Goal: Transaction & Acquisition: Purchase product/service

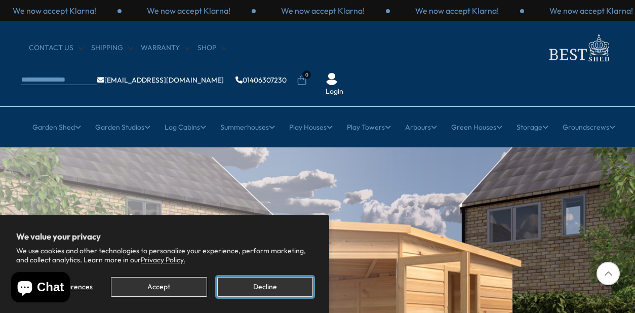
click at [254, 292] on button "Decline" at bounding box center [265, 287] width 96 height 20
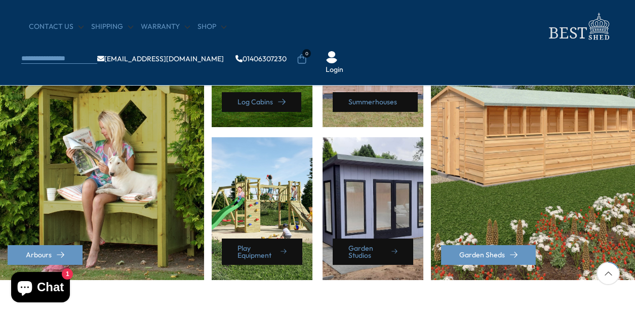
scroll to position [526, 0]
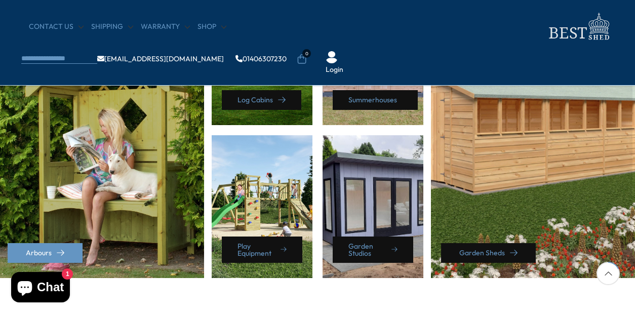
click at [495, 250] on link "Garden Sheds" at bounding box center [488, 253] width 95 height 20
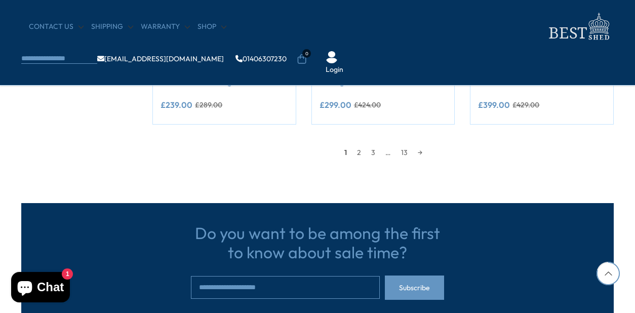
scroll to position [992, 0]
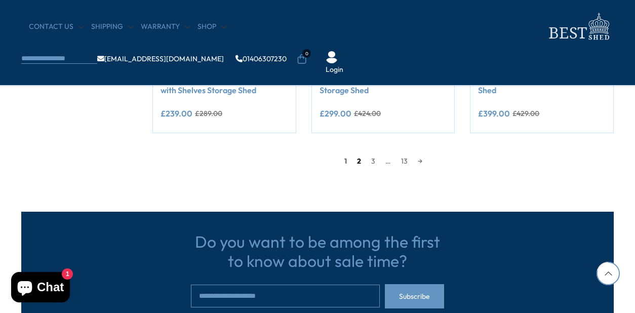
click at [357, 161] on link "2" at bounding box center [359, 160] width 14 height 15
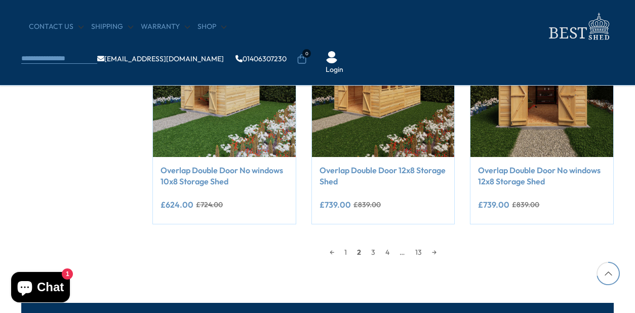
scroll to position [880, 0]
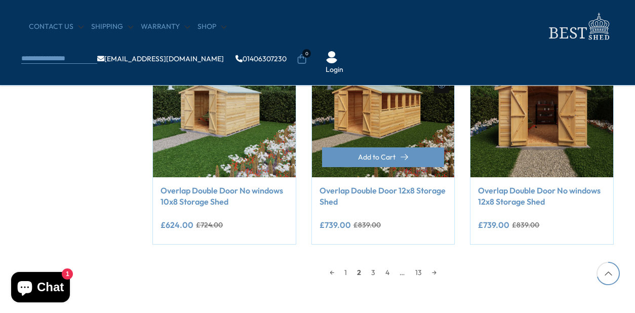
click at [380, 192] on link "Overlap Double Door 12x8 Storage Shed" at bounding box center [383, 196] width 128 height 23
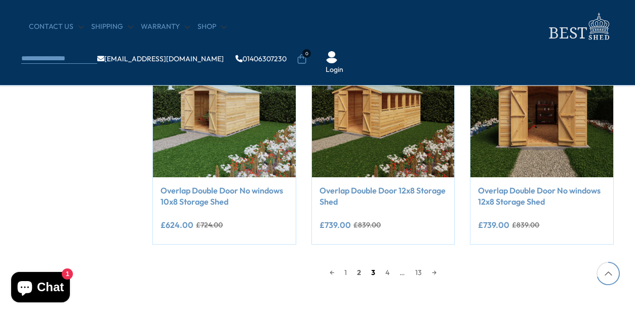
click at [372, 273] on link "3" at bounding box center [373, 272] width 14 height 15
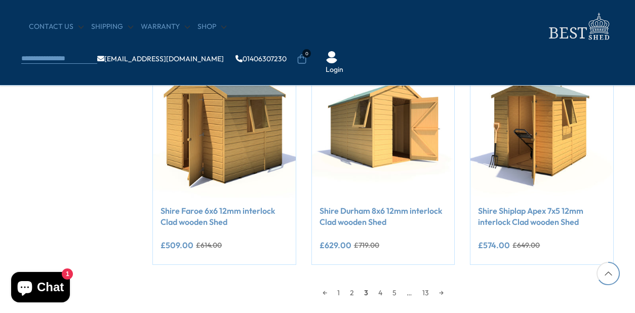
scroll to position [880, 0]
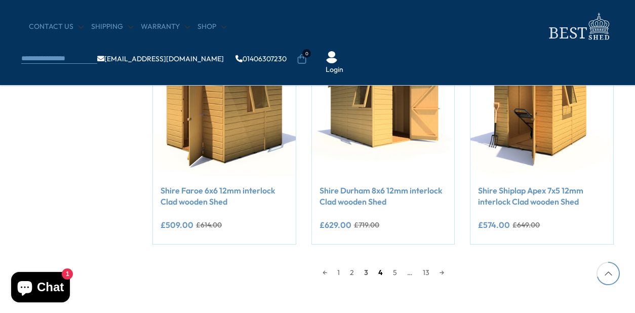
click at [381, 273] on link "4" at bounding box center [380, 272] width 15 height 15
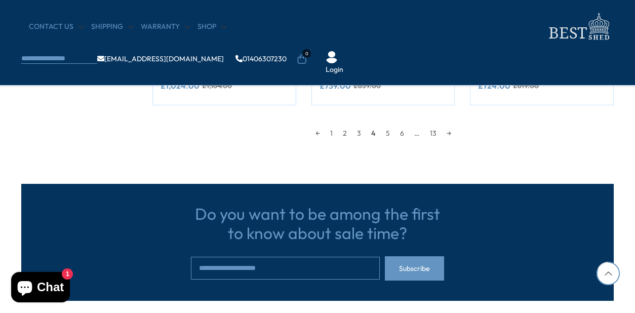
scroll to position [1022, 0]
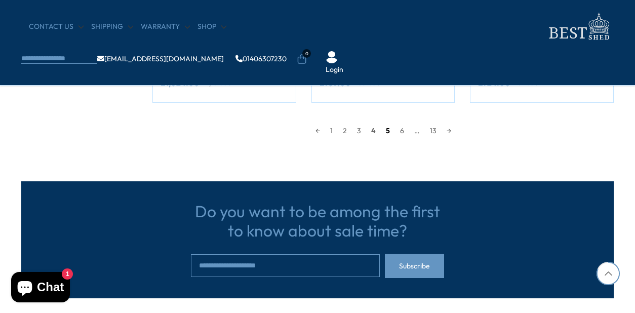
click at [388, 129] on link "5" at bounding box center [387, 130] width 14 height 15
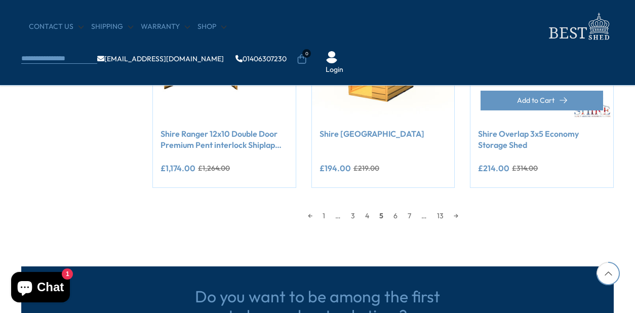
scroll to position [941, 0]
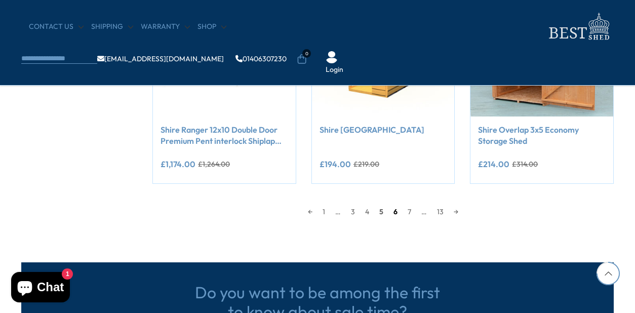
click at [396, 211] on link "6" at bounding box center [395, 211] width 14 height 15
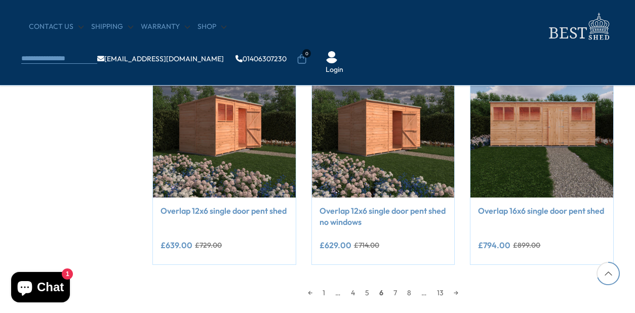
scroll to position [921, 0]
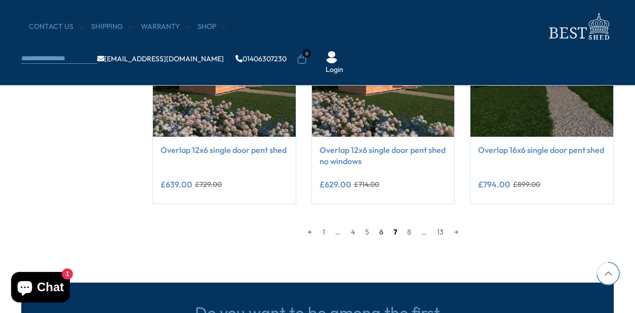
click at [393, 232] on link "7" at bounding box center [395, 231] width 14 height 15
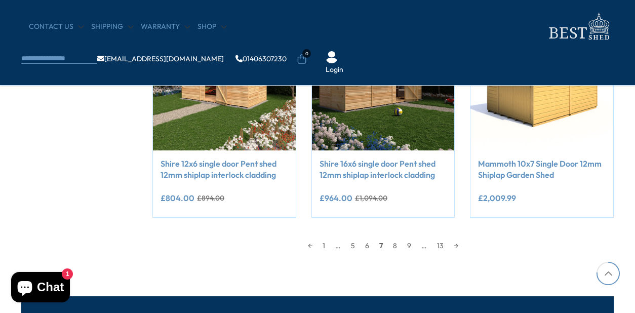
scroll to position [1022, 0]
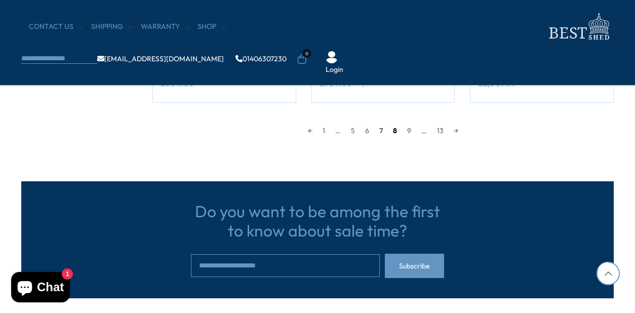
click at [393, 128] on link "8" at bounding box center [395, 130] width 14 height 15
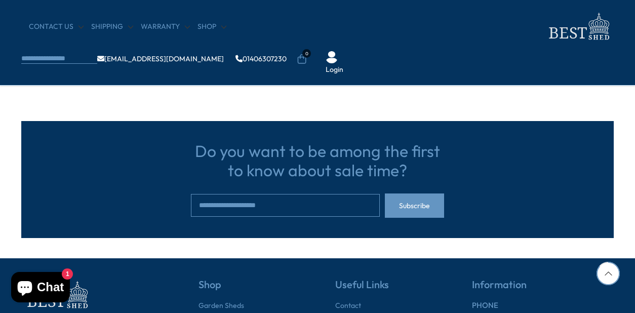
scroll to position [1083, 0]
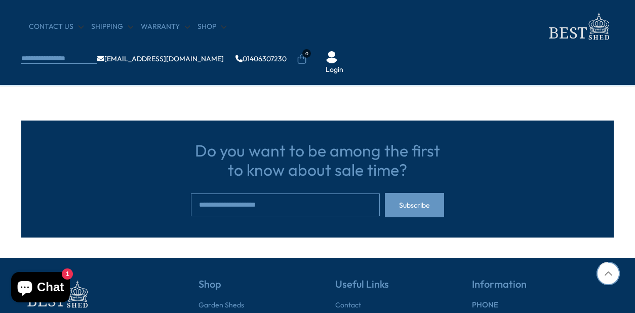
click at [395, 69] on link "9" at bounding box center [393, 69] width 14 height 15
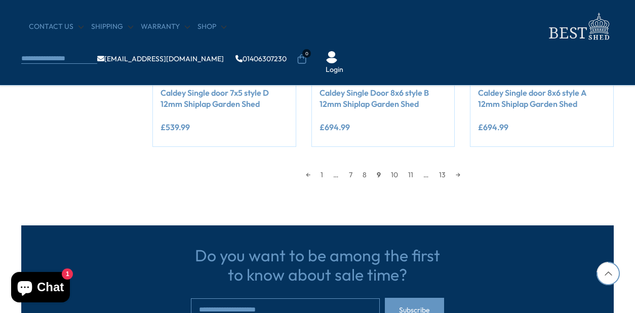
scroll to position [982, 0]
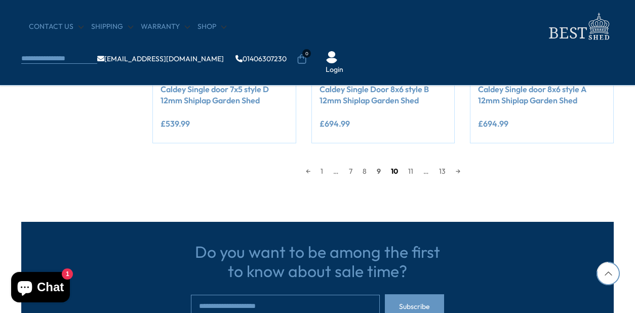
click at [394, 170] on link "10" at bounding box center [394, 170] width 17 height 15
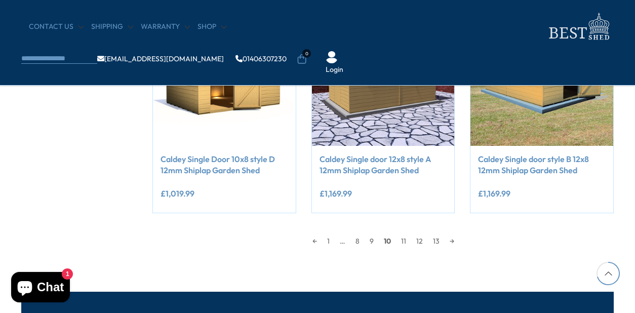
scroll to position [941, 0]
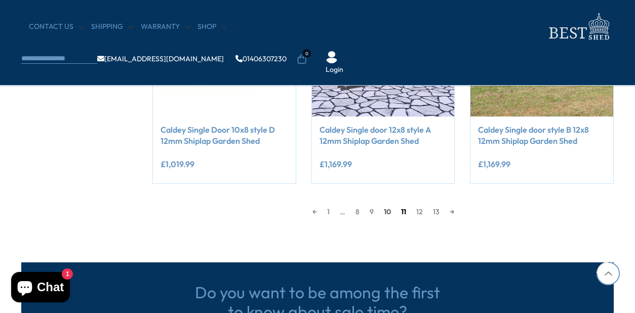
click at [404, 213] on link "11" at bounding box center [403, 211] width 15 height 15
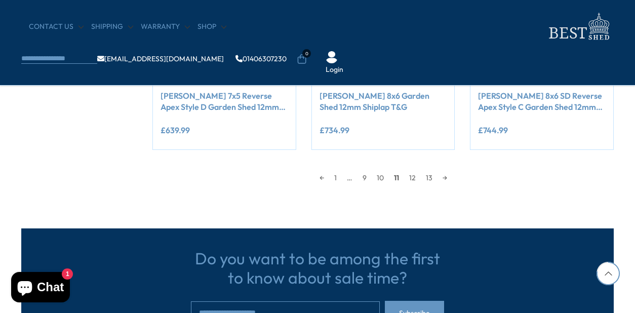
scroll to position [982, 0]
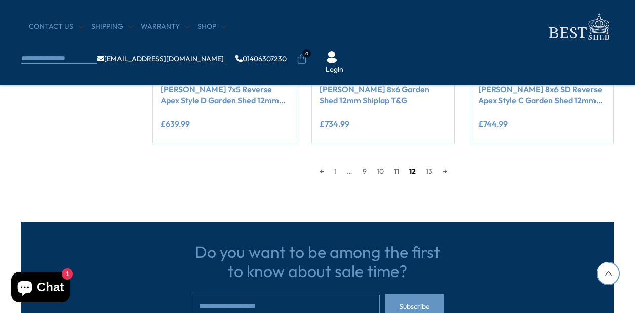
click at [413, 168] on link "12" at bounding box center [412, 170] width 17 height 15
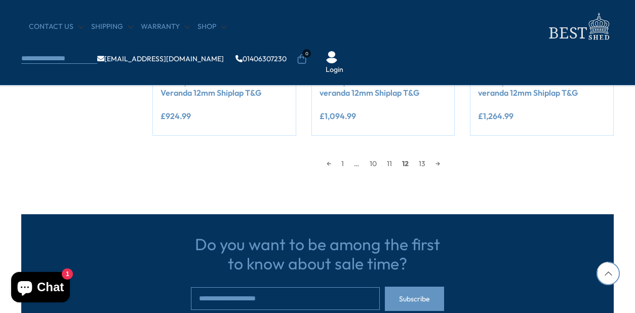
scroll to position [1002, 0]
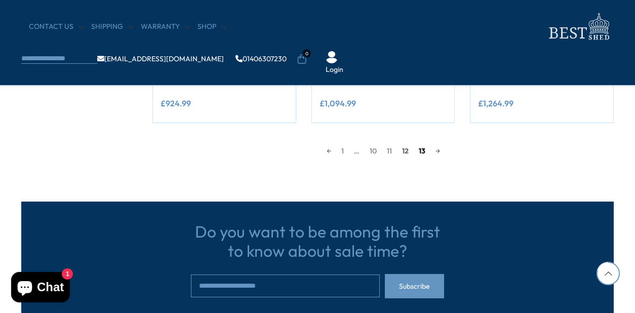
click at [422, 151] on link "13" at bounding box center [421, 150] width 17 height 15
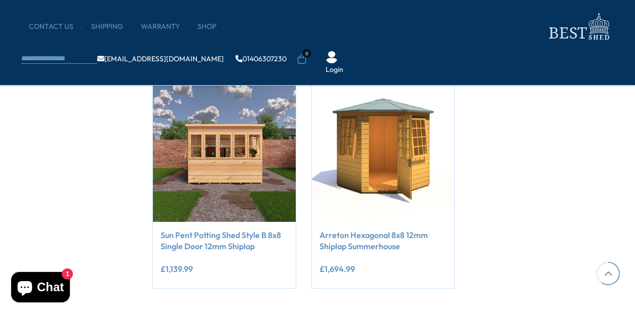
scroll to position [617, 0]
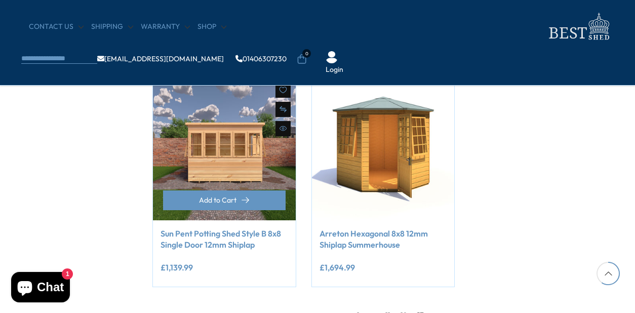
click at [236, 157] on img at bounding box center [224, 148] width 143 height 143
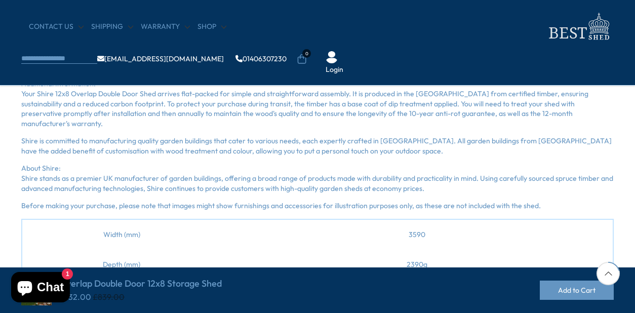
scroll to position [466, 0]
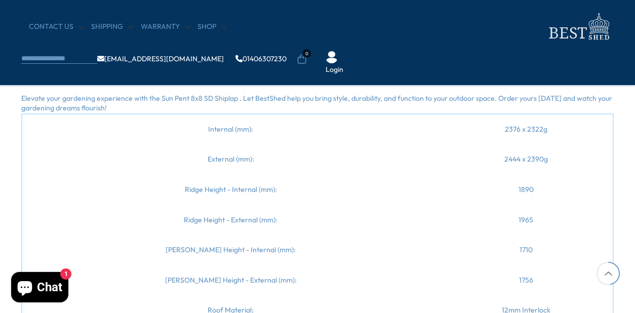
scroll to position [1032, 0]
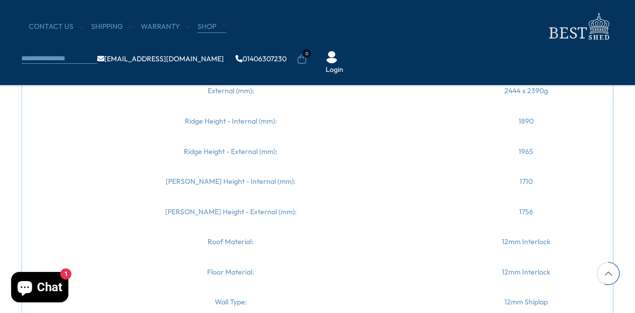
click at [205, 26] on link "Shop" at bounding box center [211, 27] width 29 height 10
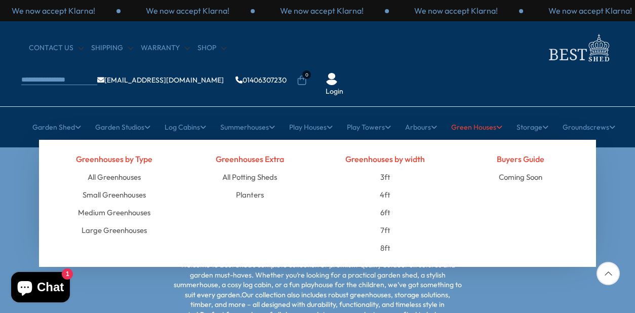
click at [473, 114] on link "Green Houses" at bounding box center [476, 126] width 51 height 25
click at [125, 186] on link "Small Greenhouses" at bounding box center [113, 195] width 63 height 18
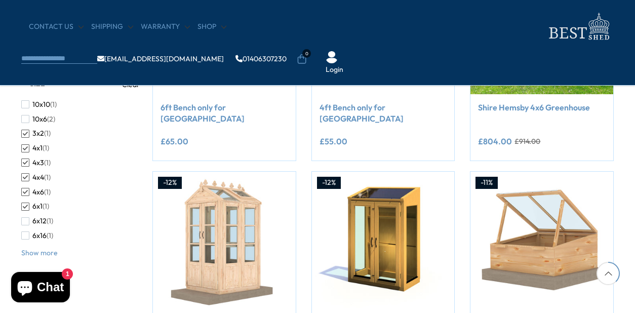
scroll to position [304, 0]
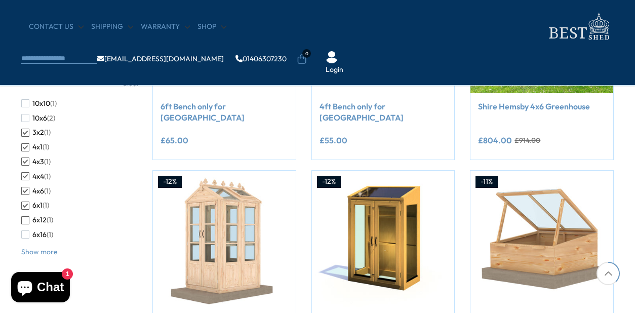
drag, startPoint x: 23, startPoint y: 219, endPoint x: 26, endPoint y: 226, distance: 7.9
click at [23, 219] on span "button" at bounding box center [25, 220] width 8 height 8
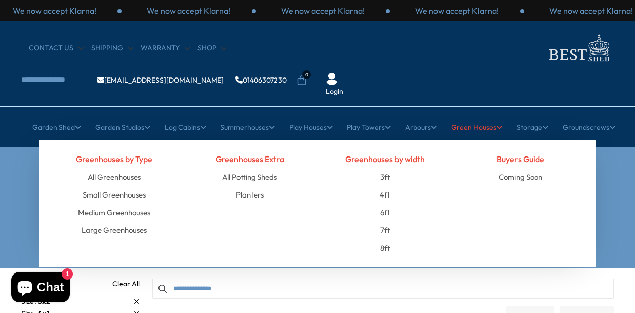
click at [470, 114] on link "Green Houses" at bounding box center [476, 126] width 51 height 25
click at [130, 203] on link "Medium Greenhouses" at bounding box center [114, 212] width 72 height 18
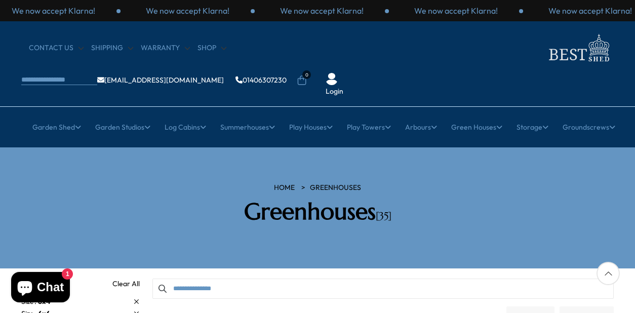
click at [495, 183] on div "HOME Greenhouses Greenhouses [35]" at bounding box center [317, 208] width 607 height 50
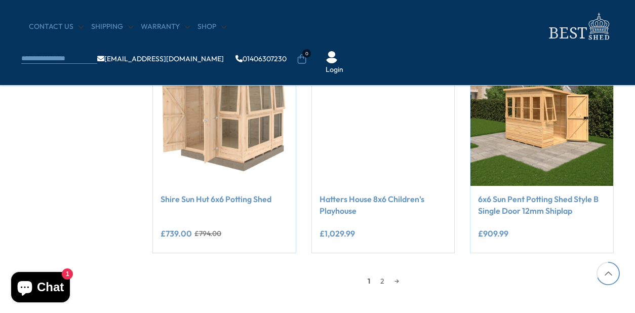
scroll to position [850, 0]
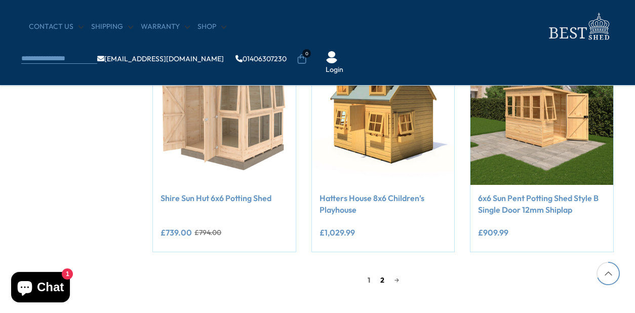
click at [379, 280] on link "2" at bounding box center [382, 279] width 14 height 15
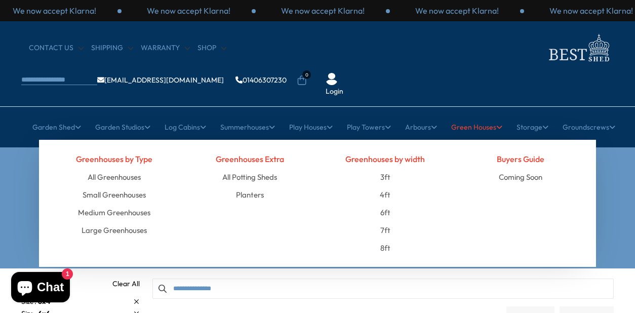
click at [475, 114] on link "Green Houses" at bounding box center [476, 126] width 51 height 25
click at [105, 221] on link "Large Greenhouses" at bounding box center [113, 230] width 65 height 18
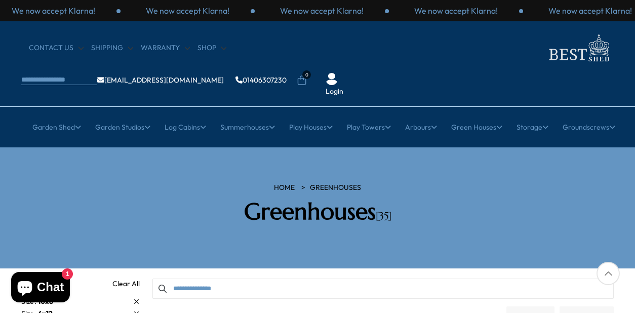
click at [474, 192] on div "HOME Greenhouses Greenhouses [35]" at bounding box center [317, 208] width 607 height 50
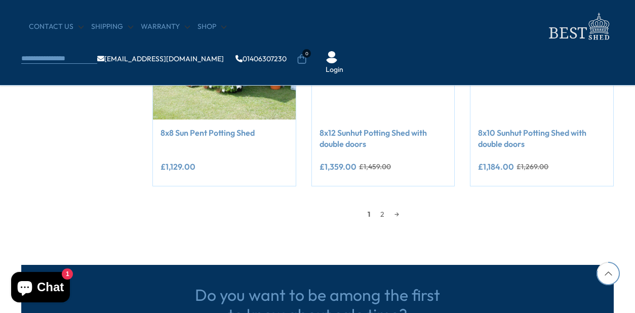
scroll to position [1012, 0]
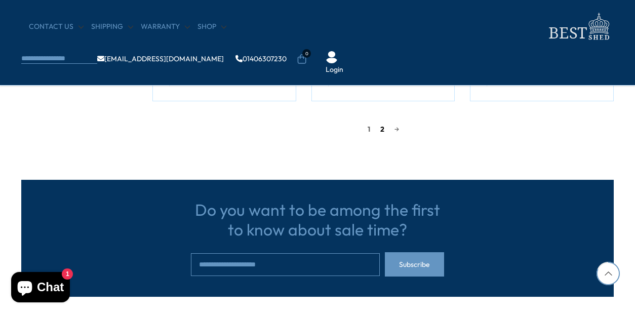
click at [380, 129] on link "2" at bounding box center [382, 128] width 14 height 15
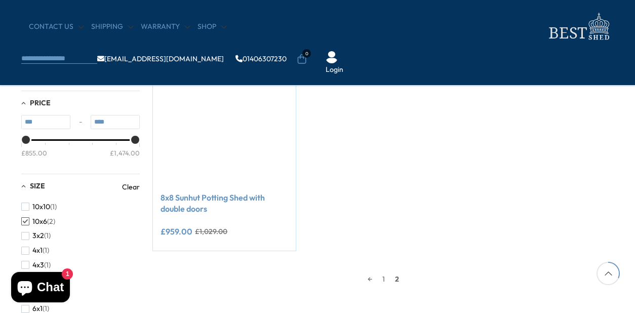
scroll to position [293, 0]
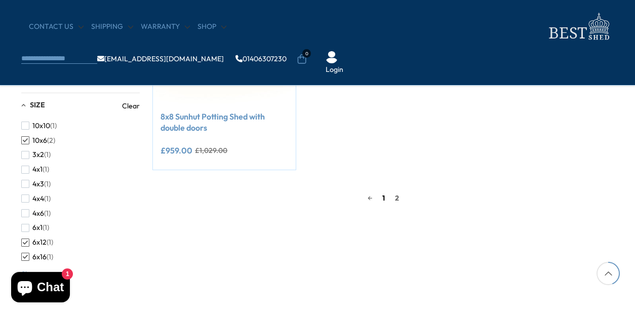
click at [386, 199] on link "1" at bounding box center [383, 197] width 13 height 15
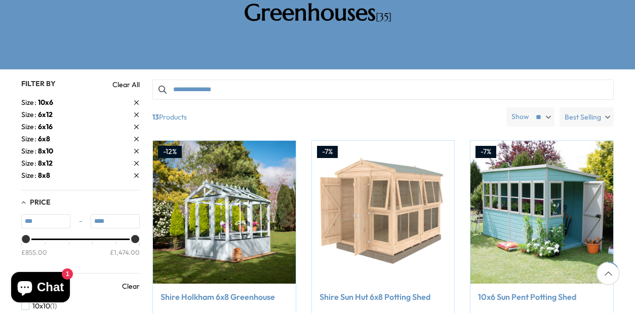
scroll to position [192, 0]
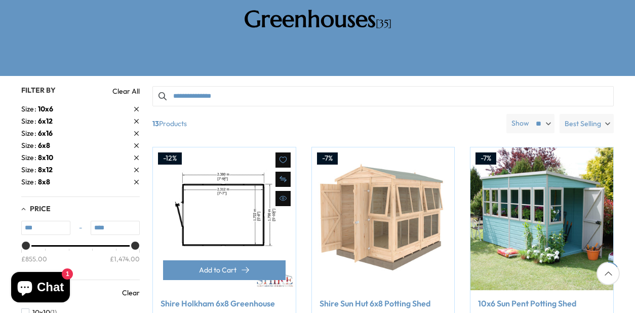
click at [231, 202] on img at bounding box center [224, 218] width 143 height 143
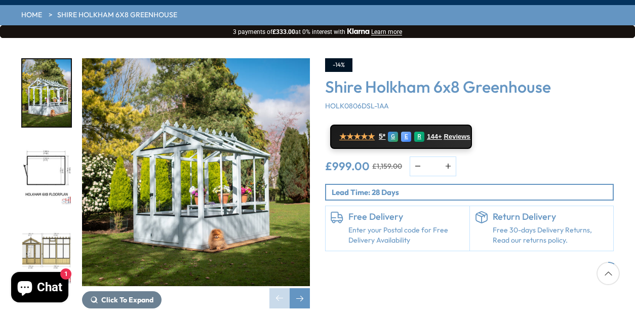
scroll to position [142, 0]
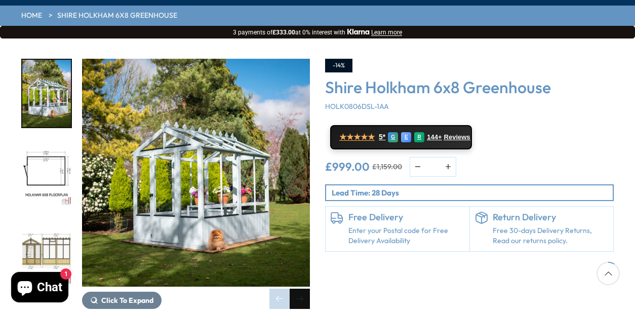
click at [302, 288] on div "Next slide" at bounding box center [299, 298] width 20 height 20
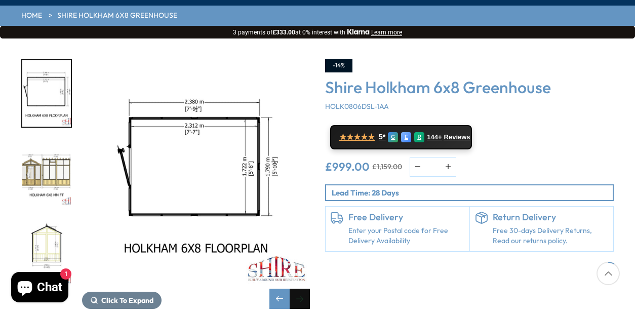
click at [303, 288] on div "Next slide" at bounding box center [299, 298] width 20 height 20
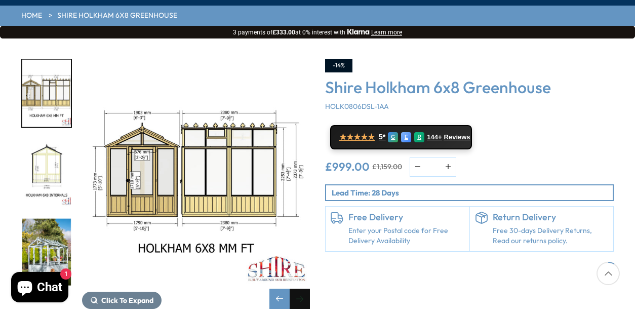
click at [301, 288] on div "Next slide" at bounding box center [299, 298] width 20 height 20
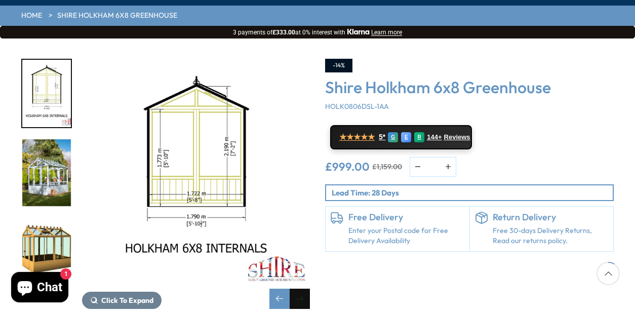
click at [301, 288] on div "Next slide" at bounding box center [299, 298] width 20 height 20
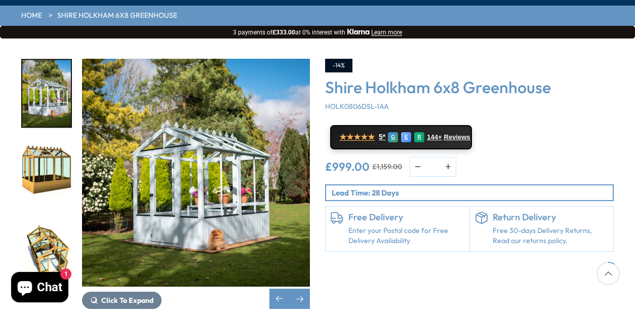
click at [297, 288] on div "Next slide" at bounding box center [299, 298] width 20 height 20
